Goal: Contribute content: Add original content to the website for others to see

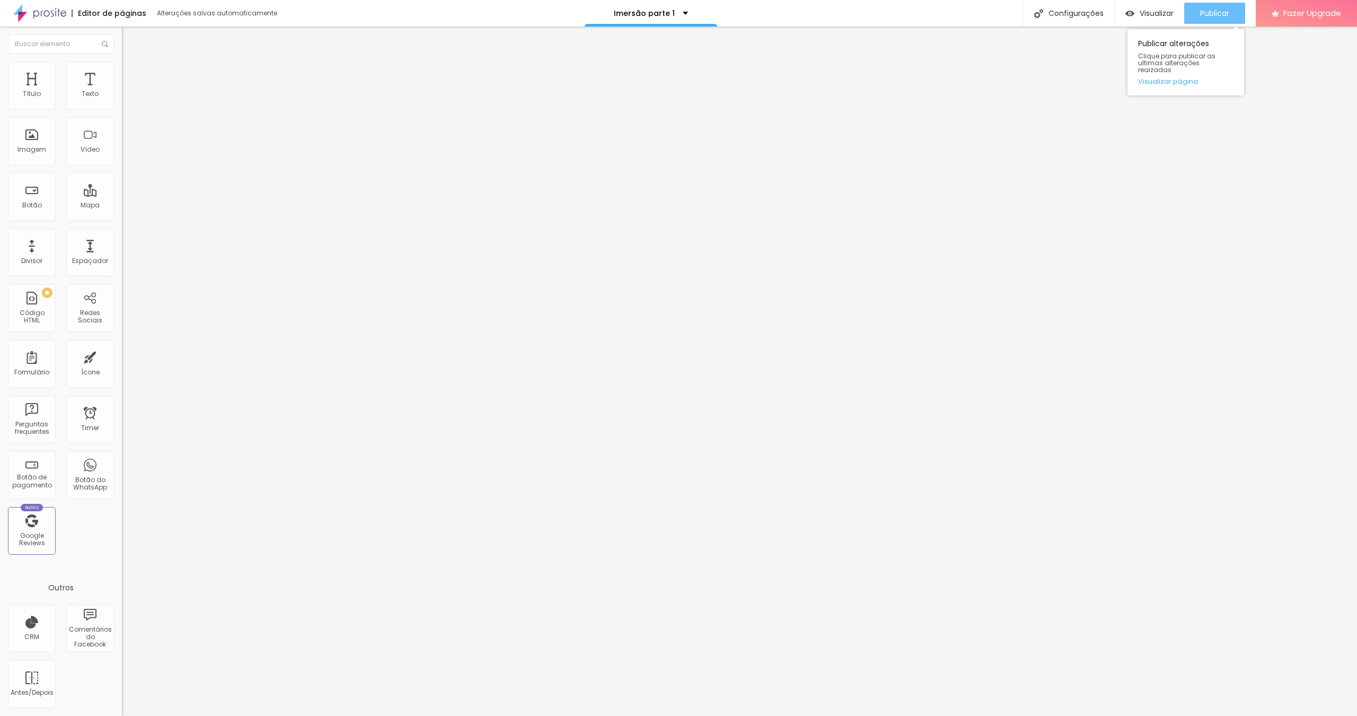
click at [1195, 11] on button "Publicar" at bounding box center [1214, 13] width 61 height 21
click at [1208, 14] on span "Publicar" at bounding box center [1214, 13] width 29 height 8
click at [122, 159] on span "16:9 Wide" at bounding box center [137, 154] width 30 height 9
click at [122, 181] on span "Standard" at bounding box center [138, 176] width 32 height 9
click at [122, 188] on span "Vertical 1" at bounding box center [136, 183] width 28 height 9
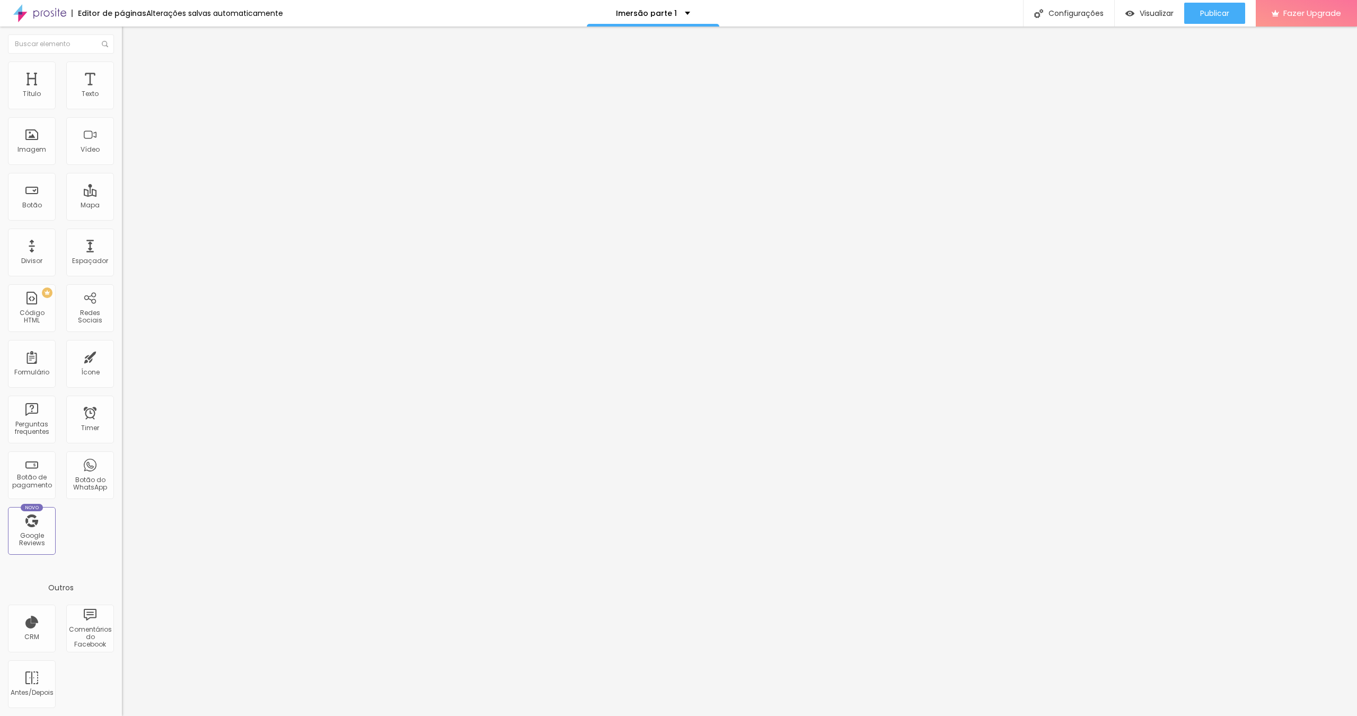
click at [122, 194] on span "Vertical 2" at bounding box center [137, 189] width 30 height 9
click at [122, 165] on span "Ultrawide" at bounding box center [137, 160] width 30 height 9
click at [122, 174] on div "Wide 16:9" at bounding box center [183, 171] width 122 height 6
click at [122, 165] on span "Ultrawide" at bounding box center [137, 160] width 30 height 9
click at [122, 175] on span "Wide" at bounding box center [130, 170] width 16 height 9
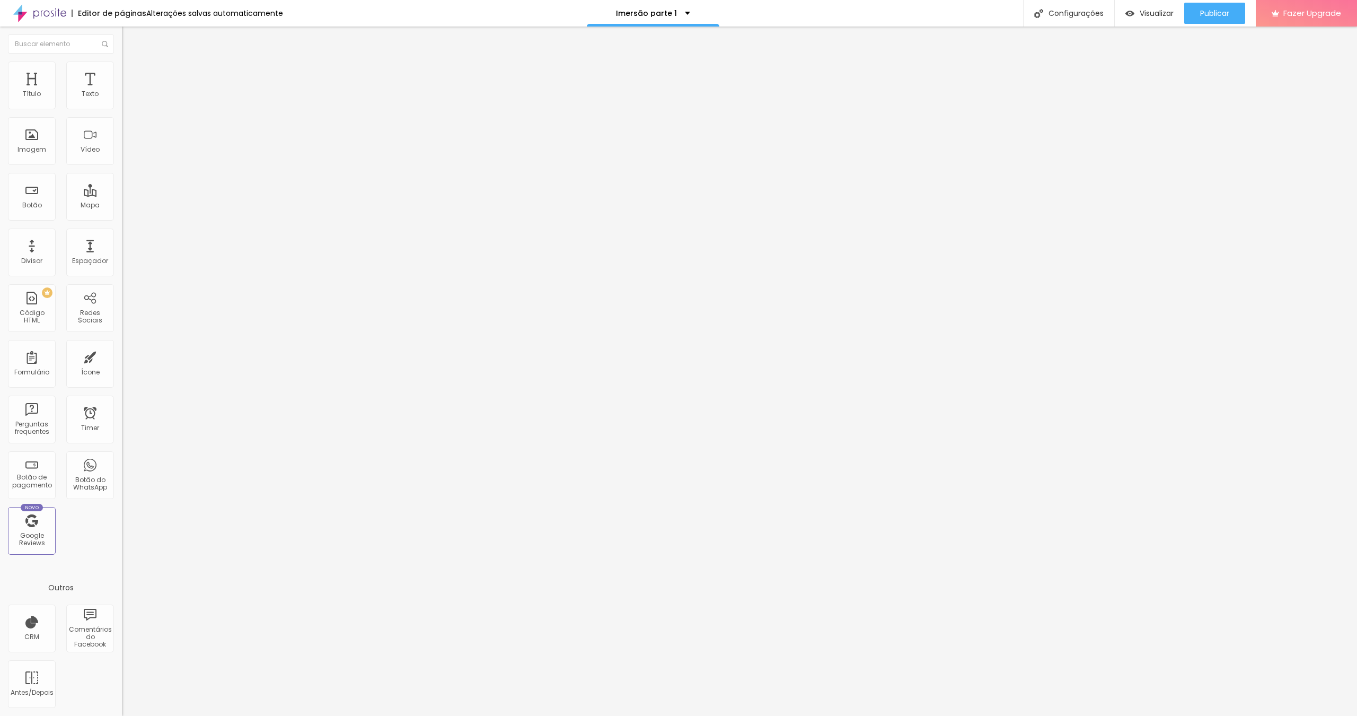
click at [122, 181] on span "Standard" at bounding box center [138, 176] width 32 height 9
click at [122, 170] on div "Wide 16:9" at bounding box center [183, 167] width 122 height 6
click at [1217, 12] on span "Publicar" at bounding box center [1214, 13] width 29 height 8
click at [1214, 15] on span "Publicar" at bounding box center [1214, 13] width 29 height 8
